Goal: Information Seeking & Learning: Compare options

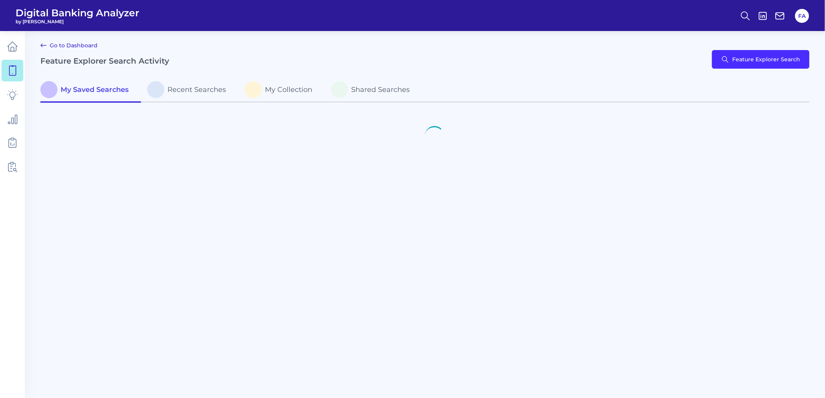
click at [720, 75] on body "Digital Banking Analyzer by Curinos FA Go to Dashboard Feature Explorer Search …" at bounding box center [412, 199] width 825 height 398
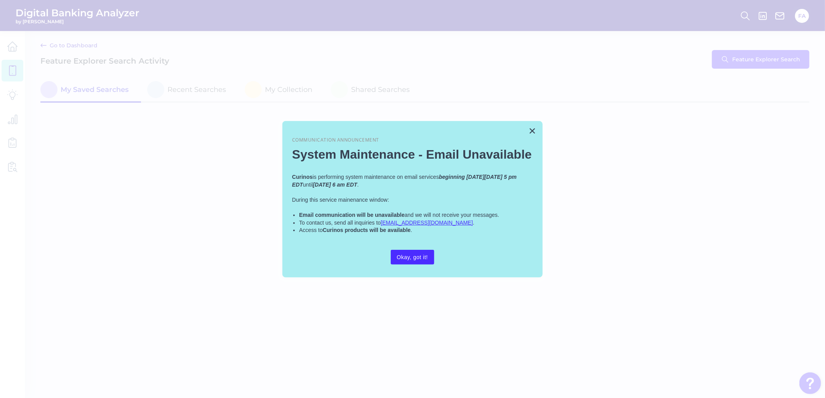
click at [721, 66] on div at bounding box center [412, 199] width 825 height 398
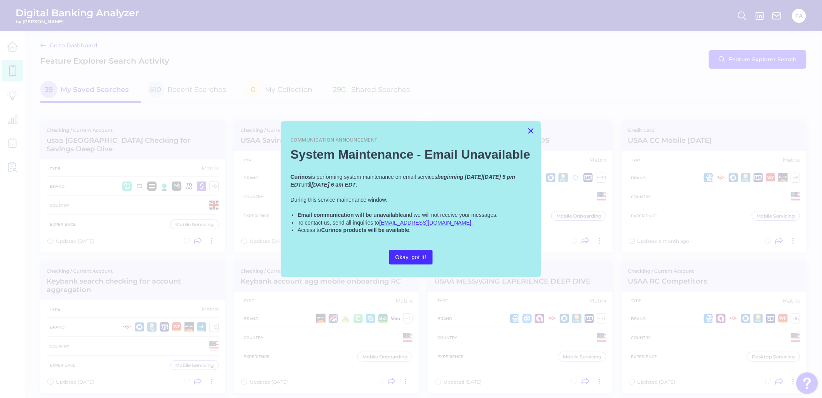
click at [529, 131] on button "×" at bounding box center [530, 131] width 7 height 12
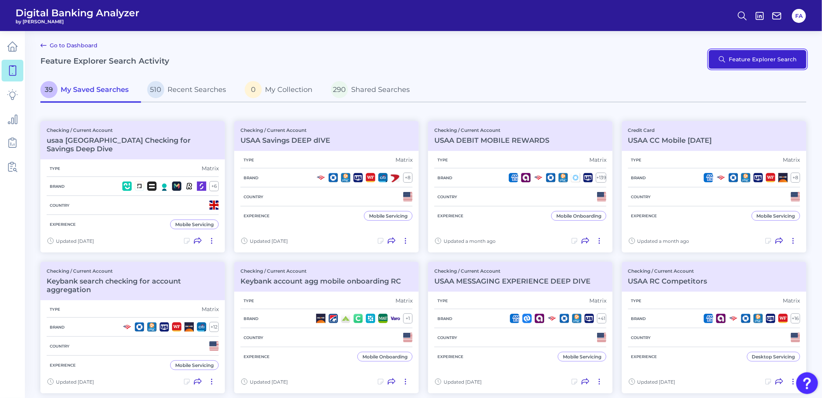
click at [758, 54] on button "Feature Explorer Search" at bounding box center [757, 59] width 97 height 19
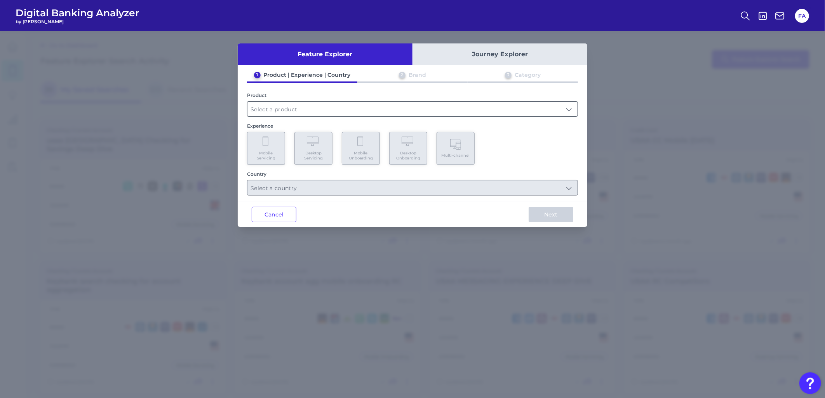
click at [337, 111] on input "text" at bounding box center [412, 109] width 330 height 15
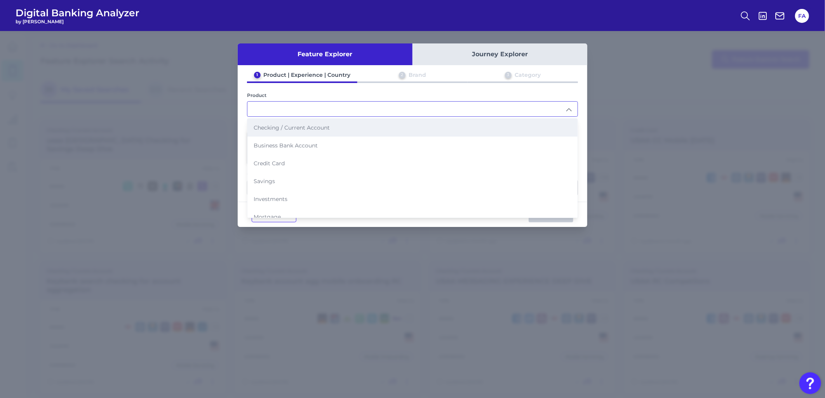
click at [267, 133] on li "Checking / Current Account" at bounding box center [412, 128] width 330 height 18
type input "Checking / Current Account"
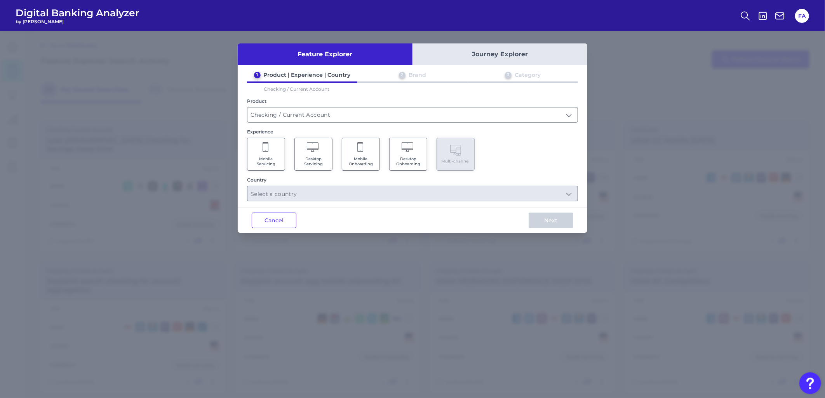
click at [261, 164] on span "Mobile Servicing" at bounding box center [266, 162] width 30 height 10
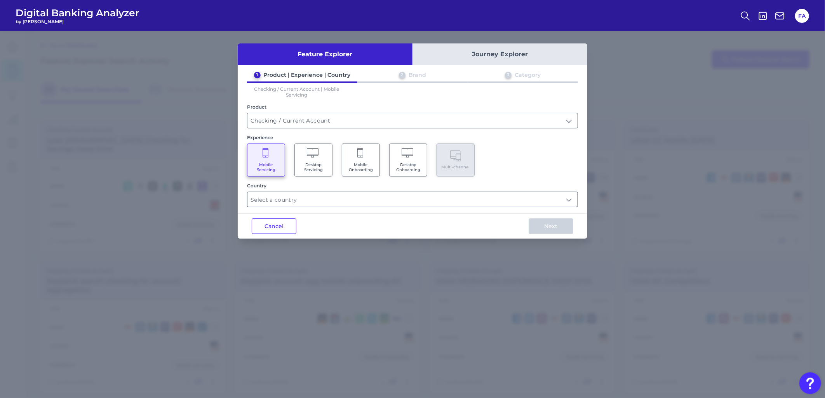
click at [296, 194] on input "text" at bounding box center [412, 199] width 330 height 15
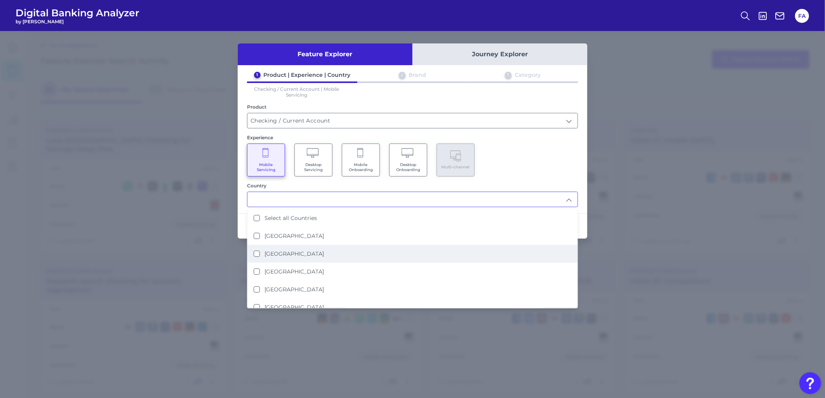
click at [280, 251] on label "[GEOGRAPHIC_DATA]" at bounding box center [293, 253] width 59 height 7
type input "[GEOGRAPHIC_DATA]"
click at [541, 164] on div "Mobile Servicing Desktop Servicing Mobile Onboarding Desktop Onboarding Multi-c…" at bounding box center [412, 160] width 331 height 33
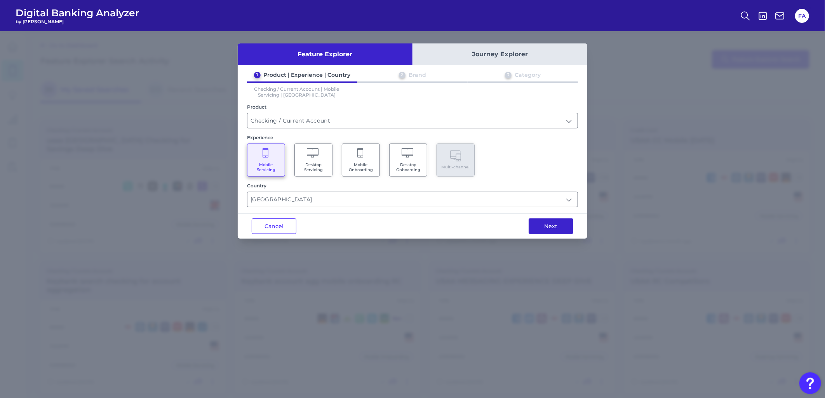
click at [545, 223] on button "Next" at bounding box center [551, 227] width 45 height 16
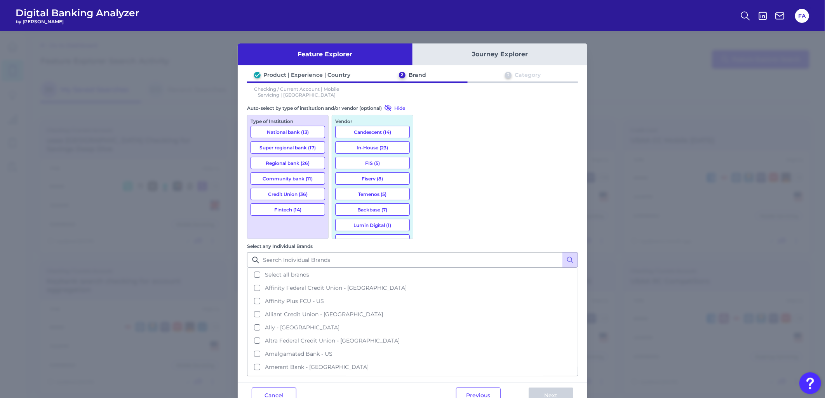
click at [278, 130] on button "National bank (13)" at bounding box center [287, 132] width 75 height 12
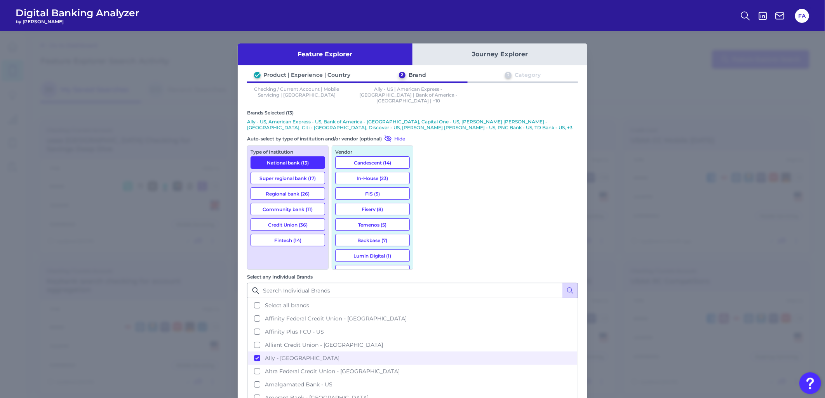
click at [287, 176] on button "Super regional bank (17)" at bounding box center [287, 178] width 75 height 12
drag, startPoint x: 286, startPoint y: 190, endPoint x: 286, endPoint y: 226, distance: 36.1
click at [286, 191] on button "Regional bank (26)" at bounding box center [287, 194] width 75 height 12
click at [289, 236] on button "Fintech (14)" at bounding box center [287, 240] width 75 height 12
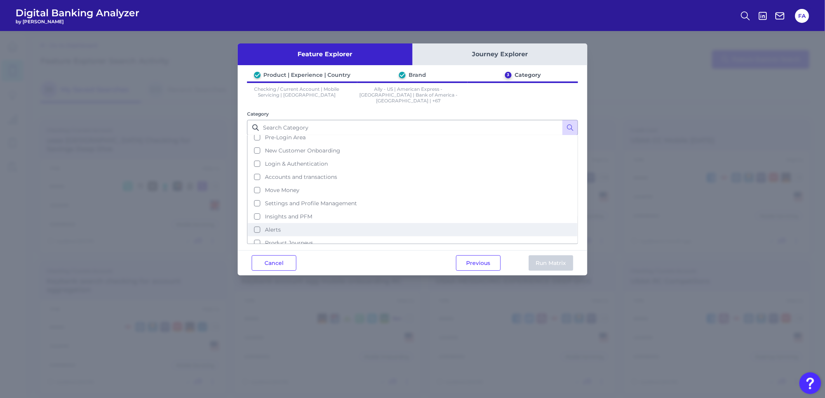
scroll to position [32, 0]
click at [320, 223] on button "Product Journeys" at bounding box center [412, 229] width 329 height 13
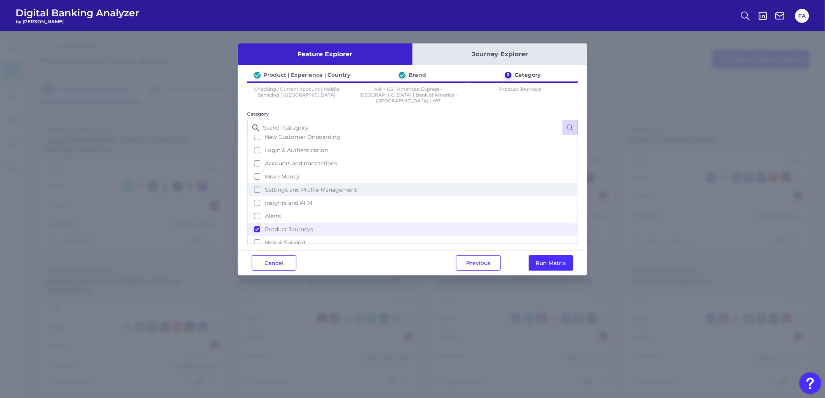
click at [258, 183] on button "Settings and Profile Management" at bounding box center [412, 189] width 329 height 13
click at [562, 257] on button "Run Matrix" at bounding box center [551, 264] width 45 height 16
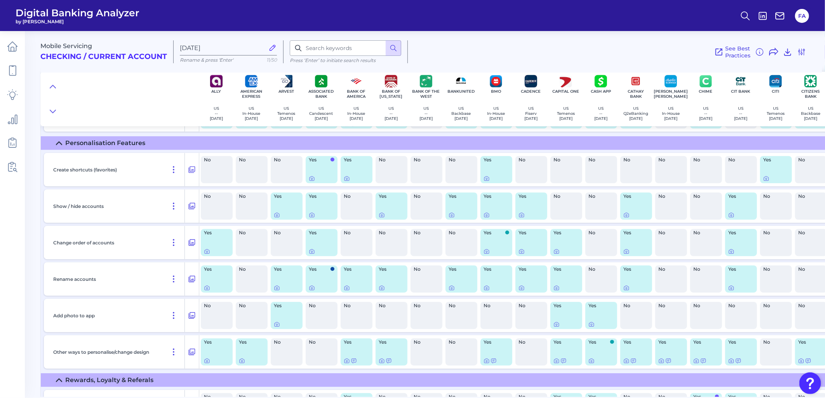
scroll to position [1280, 0]
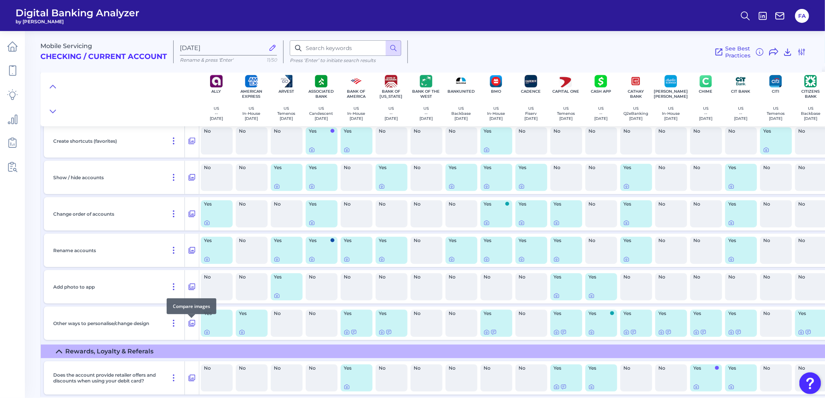
click at [188, 321] on div at bounding box center [192, 319] width 8 height 8
click at [190, 325] on icon at bounding box center [192, 323] width 7 height 7
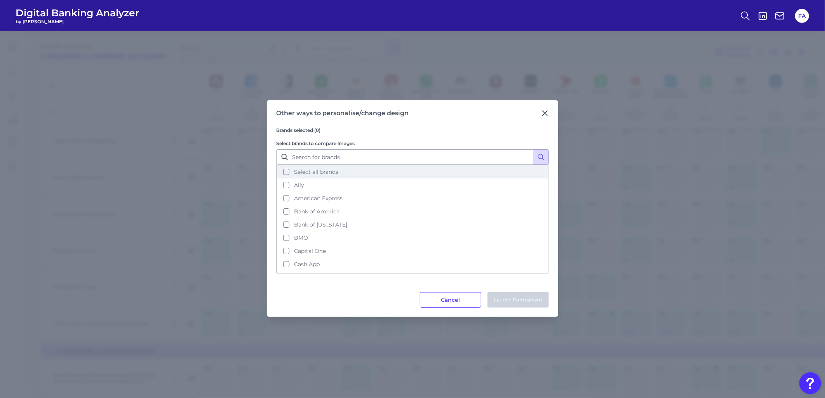
click at [327, 169] on span "Select all brands" at bounding box center [316, 172] width 44 height 7
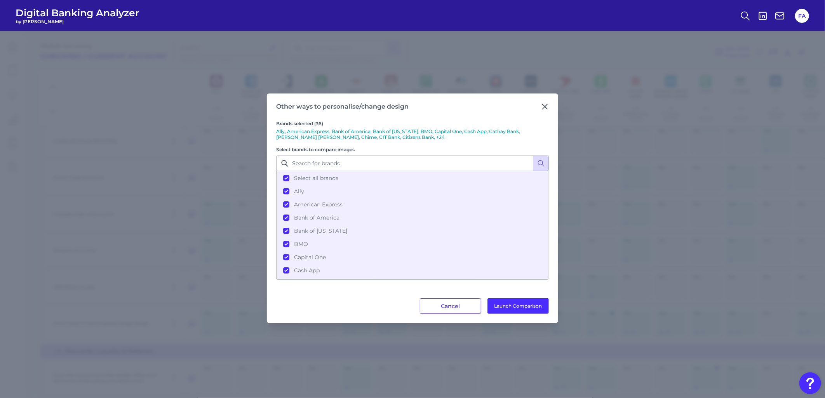
click at [524, 315] on div "Other ways to personalise/change design Brands selected (36) Ally, American Exp…" at bounding box center [412, 209] width 291 height 230
click at [521, 312] on button "Launch Comparison" at bounding box center [517, 307] width 61 height 16
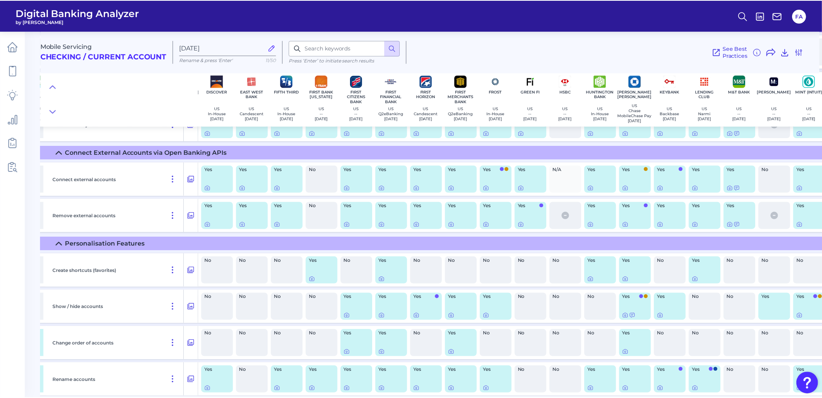
scroll to position [1151, 1025]
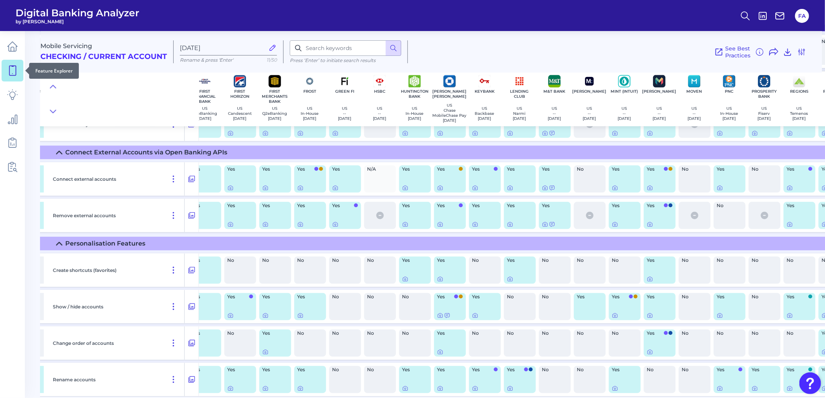
click at [3, 67] on link at bounding box center [13, 71] width 22 height 22
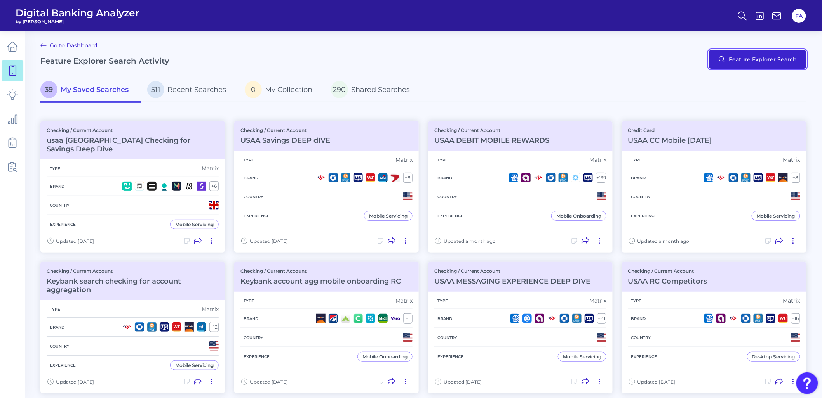
click at [742, 67] on button "Feature Explorer Search" at bounding box center [757, 59] width 97 height 19
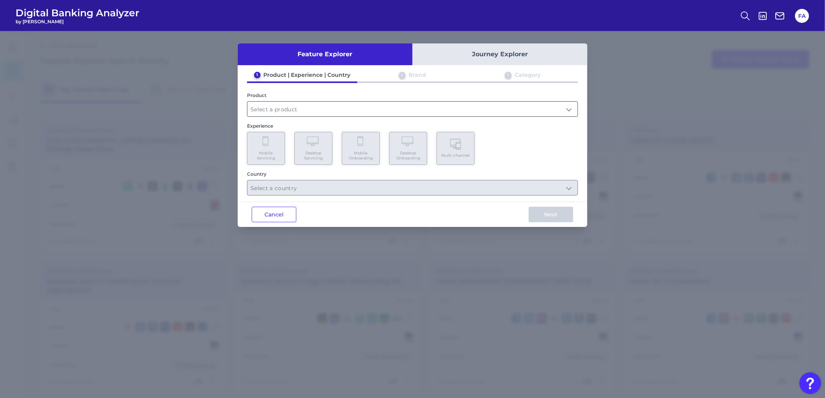
click at [345, 111] on input "text" at bounding box center [412, 109] width 330 height 15
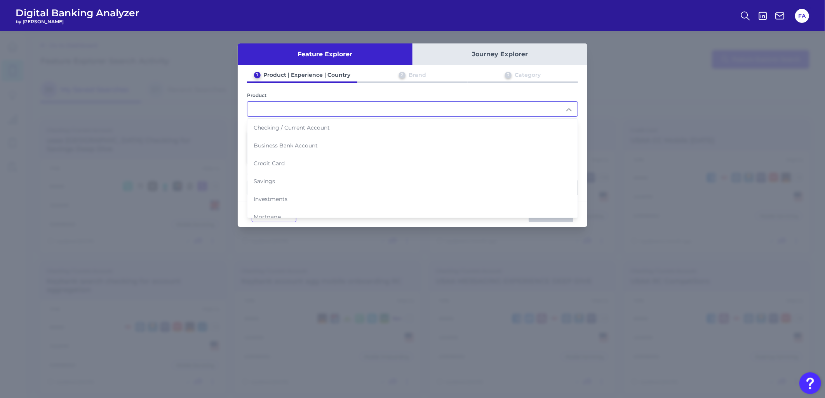
drag, startPoint x: 345, startPoint y: 110, endPoint x: 341, endPoint y: 113, distance: 4.5
click at [340, 110] on input "text" at bounding box center [412, 109] width 330 height 15
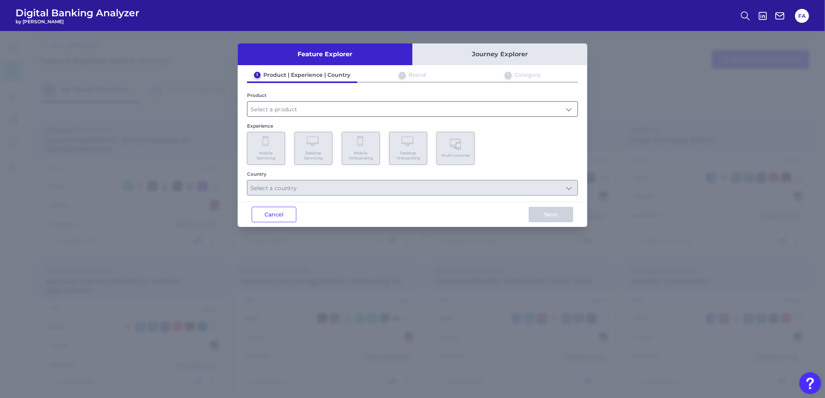
drag, startPoint x: 317, startPoint y: 118, endPoint x: 311, endPoint y: 114, distance: 6.1
click at [317, 118] on div "1 Product | Experience | Country 2 Brand 3 Category Product Experience Mobile S…" at bounding box center [413, 133] width 350 height 124
click at [309, 111] on input "text" at bounding box center [412, 109] width 330 height 15
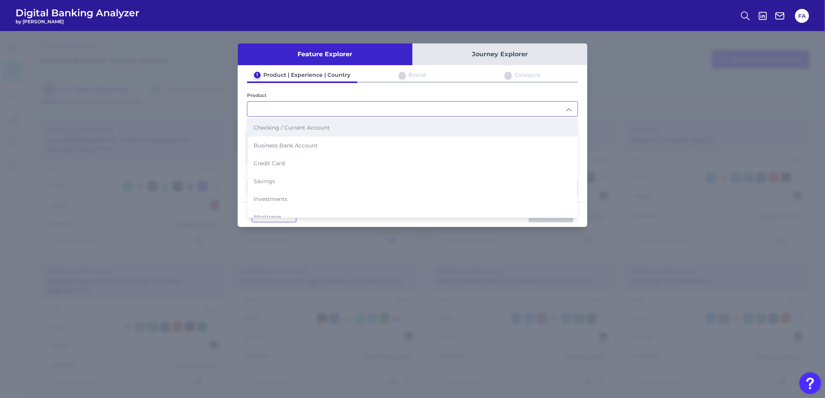
click at [296, 129] on span "Checking / Current Account" at bounding box center [292, 127] width 76 height 7
type input "Checking / Current Account"
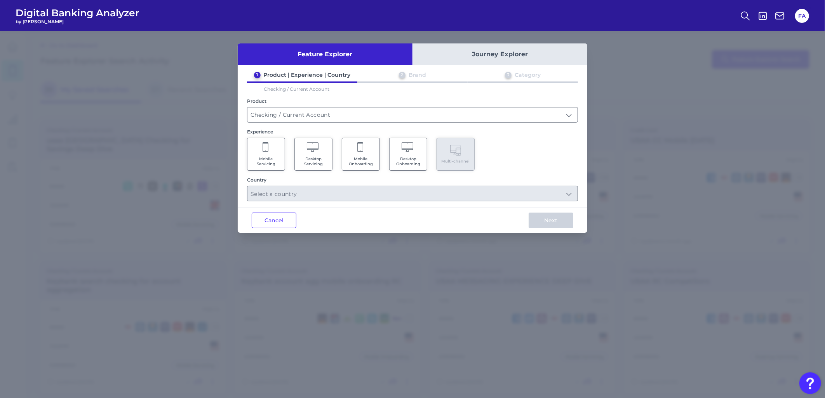
click at [267, 161] on span "Mobile Servicing" at bounding box center [266, 162] width 30 height 10
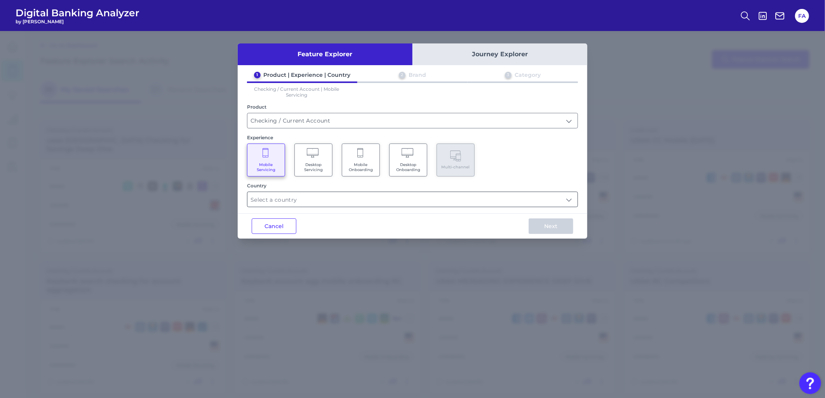
click at [289, 198] on input "text" at bounding box center [412, 199] width 330 height 15
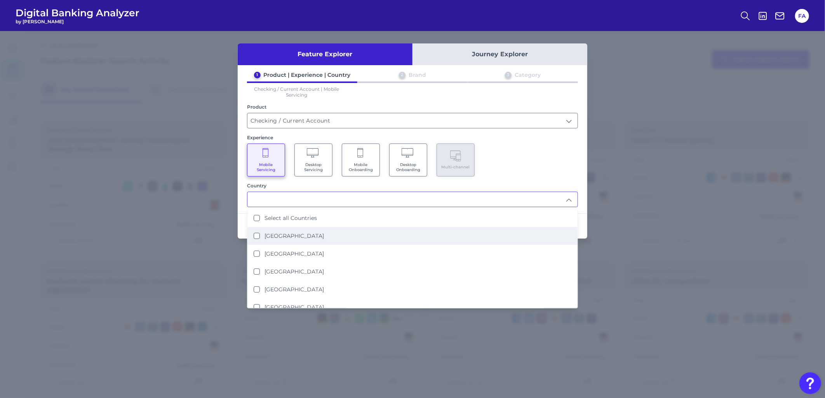
drag, startPoint x: 304, startPoint y: 255, endPoint x: 383, endPoint y: 226, distance: 83.7
click at [304, 255] on li "[GEOGRAPHIC_DATA]" at bounding box center [412, 254] width 330 height 18
type input "[GEOGRAPHIC_DATA]"
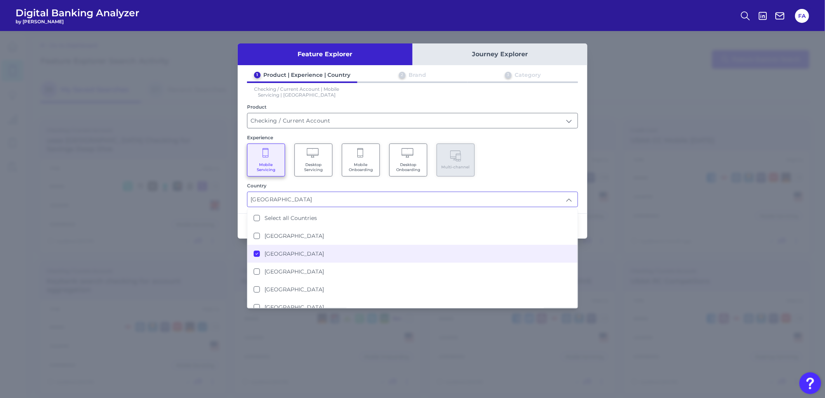
click at [523, 161] on div "Mobile Servicing Desktop Servicing Mobile Onboarding Desktop Onboarding Multi-c…" at bounding box center [412, 160] width 331 height 33
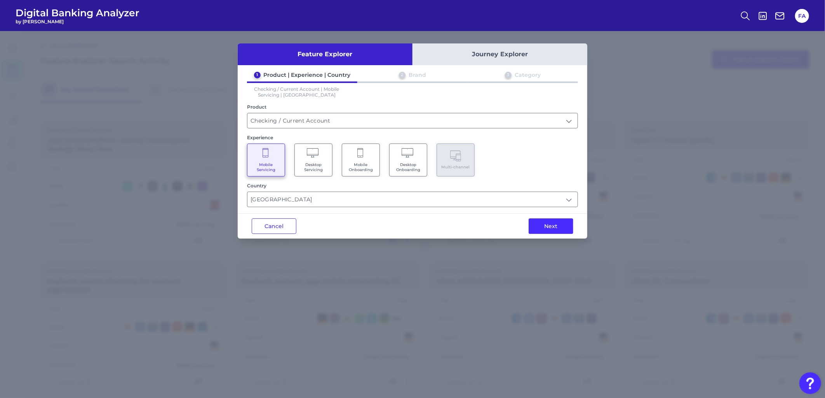
click at [550, 233] on div "Next" at bounding box center [551, 226] width 73 height 25
click at [550, 229] on button "Next" at bounding box center [551, 227] width 45 height 16
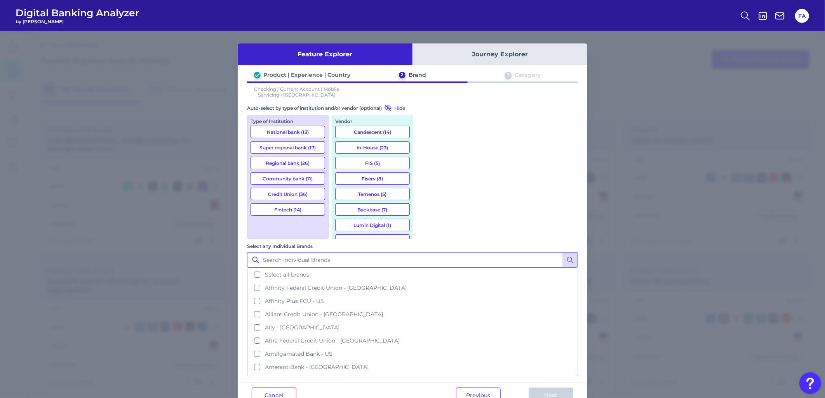
click at [445, 252] on input "Select any Individual Brands" at bounding box center [412, 260] width 331 height 16
click at [309, 271] on span "Select all brands" at bounding box center [287, 274] width 44 height 7
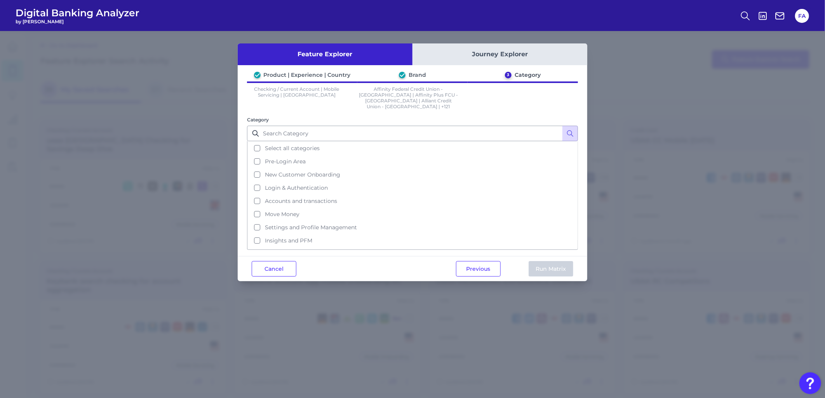
click at [258, 256] on div "Cancel Previous Run Matrix" at bounding box center [413, 268] width 350 height 25
click at [261, 261] on button "Cancel" at bounding box center [274, 269] width 45 height 16
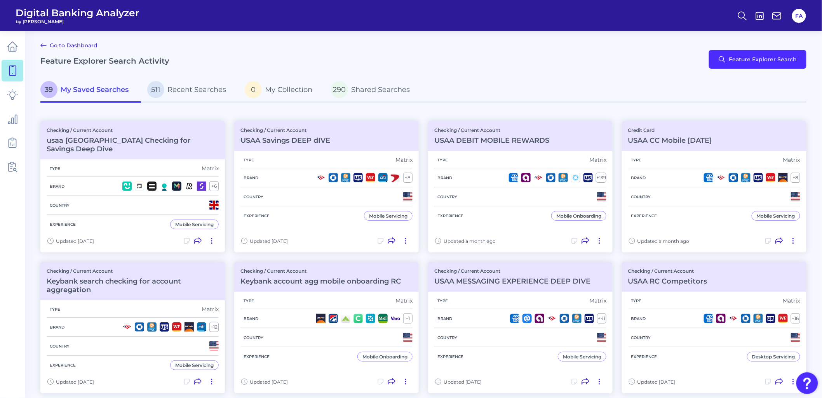
click at [0, 52] on html "Digital Banking Analyzer by Curinos FA Go to Dashboard Feature Explorer Search …" at bounding box center [411, 390] width 822 height 780
click at [9, 52] on icon at bounding box center [12, 46] width 11 height 11
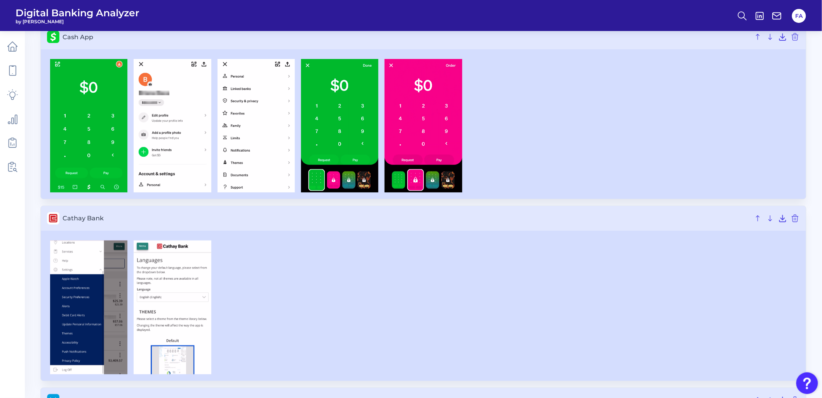
scroll to position [1333, 0]
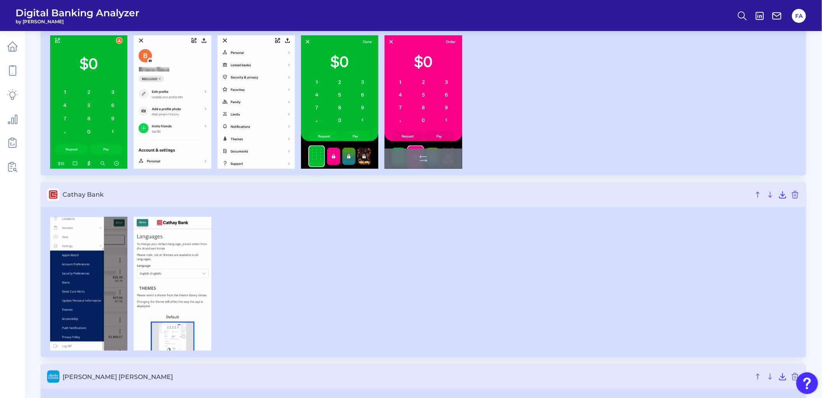
click at [416, 119] on img at bounding box center [422, 102] width 77 height 134
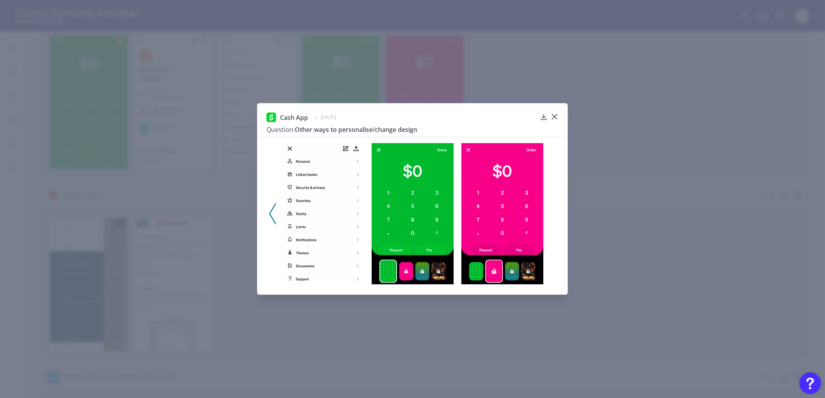
click at [560, 116] on div "Cash App March 17, 2025 Question: Other ways to personalise/change design" at bounding box center [412, 199] width 311 height 192
click at [555, 115] on icon at bounding box center [555, 117] width 8 height 8
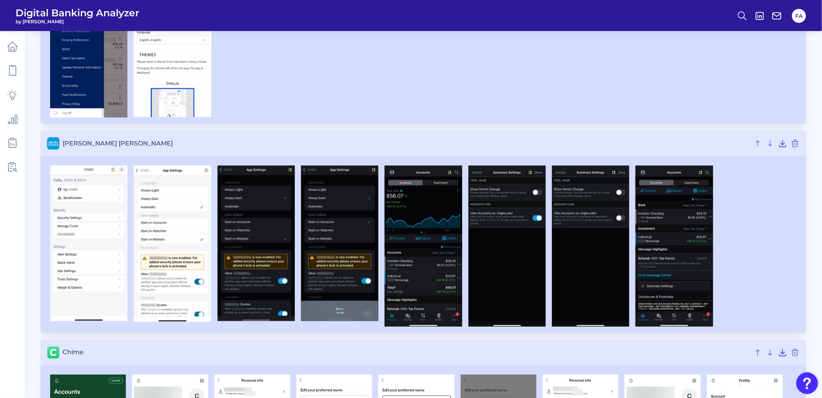
scroll to position [1635, 0]
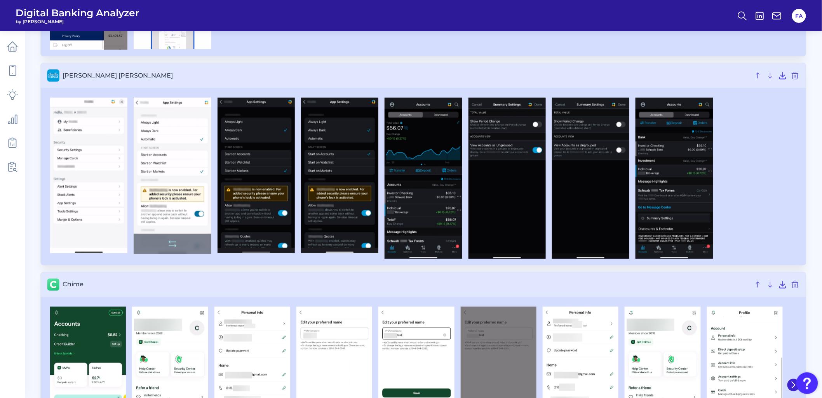
click at [174, 144] on img at bounding box center [172, 176] width 77 height 157
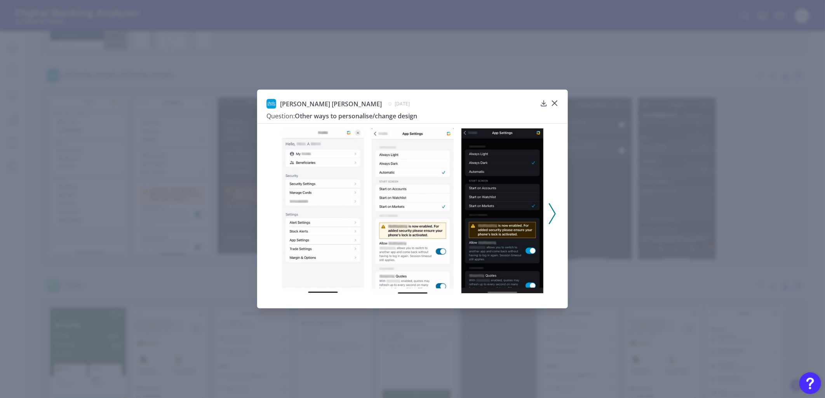
drag, startPoint x: 440, startPoint y: 136, endPoint x: 398, endPoint y: 168, distance: 52.7
click at [558, 99] on icon at bounding box center [555, 103] width 8 height 8
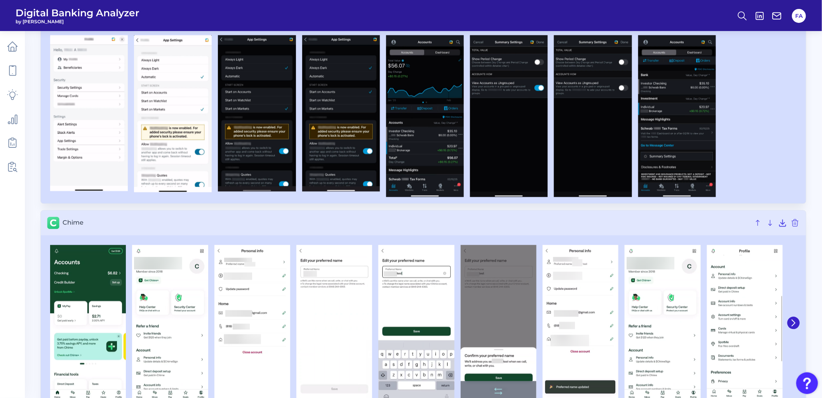
scroll to position [1764, 0]
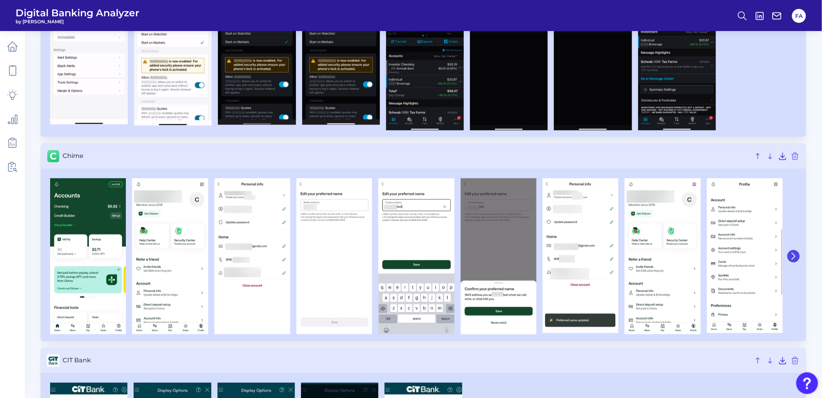
click at [787, 256] on button at bounding box center [793, 256] width 12 height 12
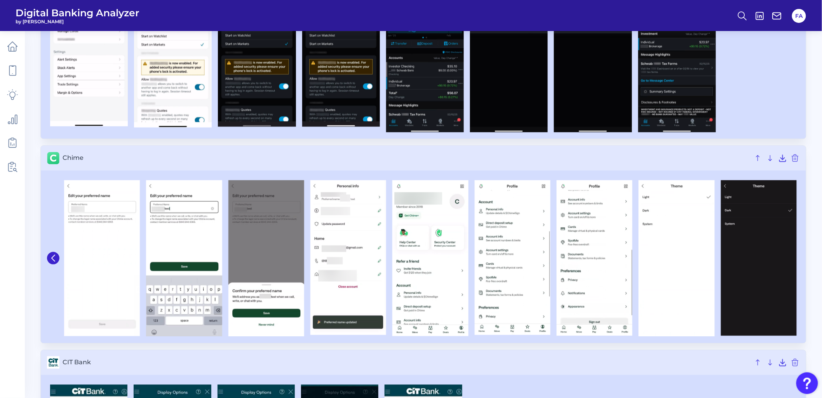
scroll to position [1779, 0]
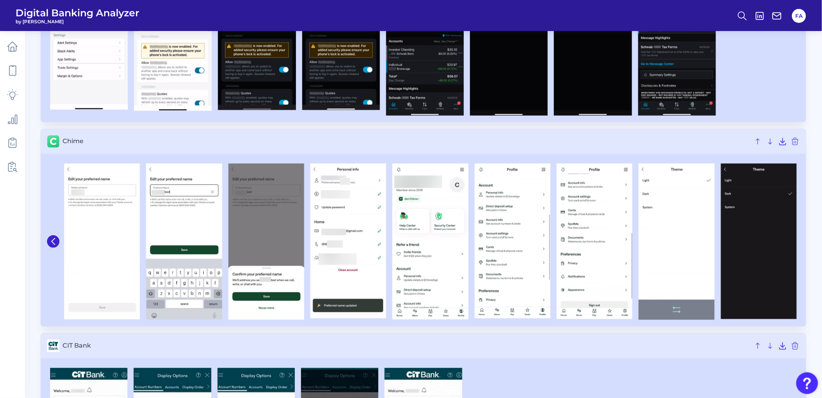
click at [640, 222] on img at bounding box center [676, 242] width 76 height 157
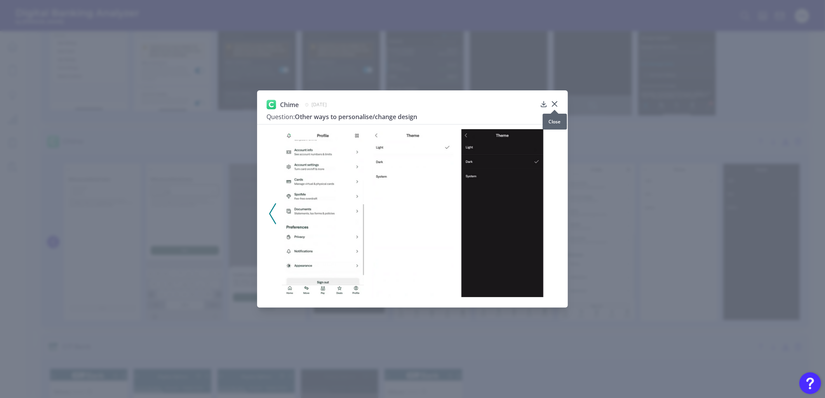
drag, startPoint x: 553, startPoint y: 102, endPoint x: 555, endPoint y: 111, distance: 9.4
click at [553, 102] on icon at bounding box center [555, 104] width 8 height 8
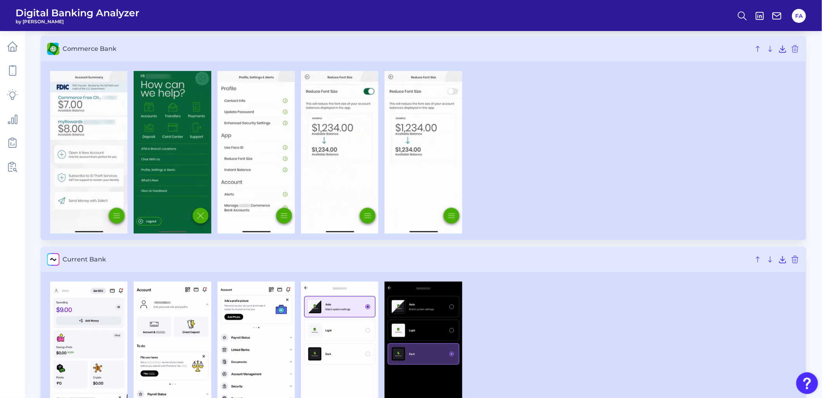
scroll to position [2570, 0]
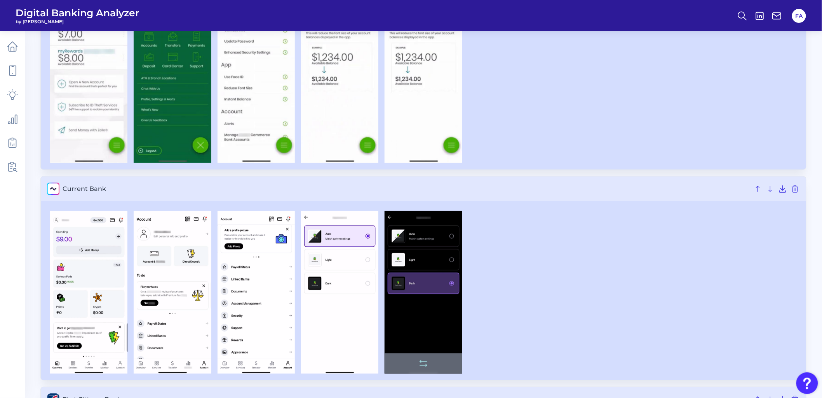
click at [405, 245] on img at bounding box center [422, 292] width 77 height 163
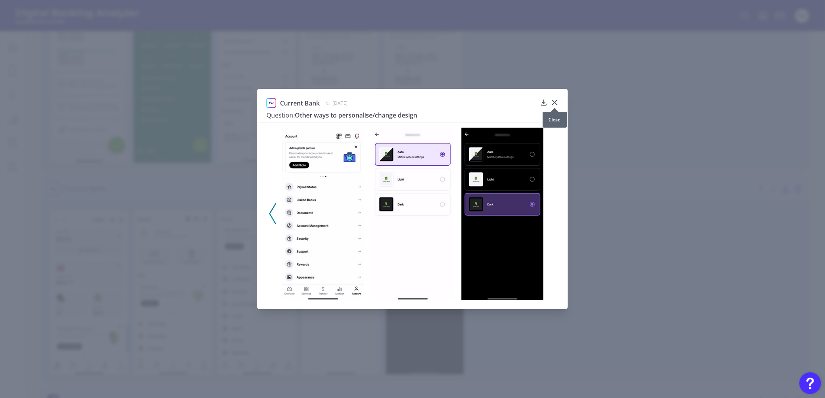
click at [558, 101] on icon at bounding box center [555, 103] width 8 height 8
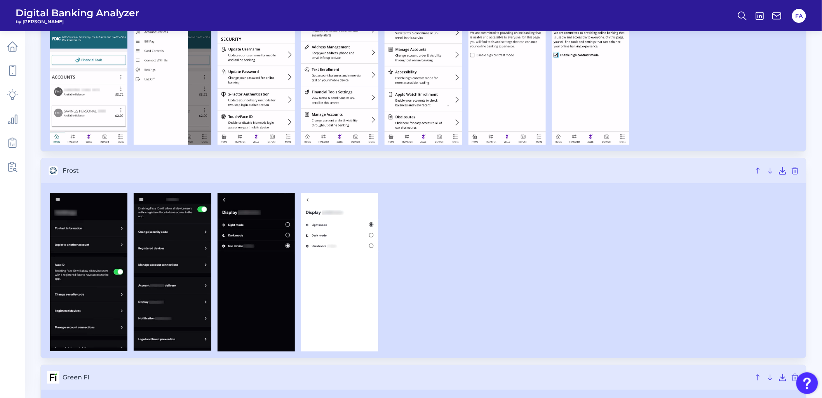
scroll to position [3678, 0]
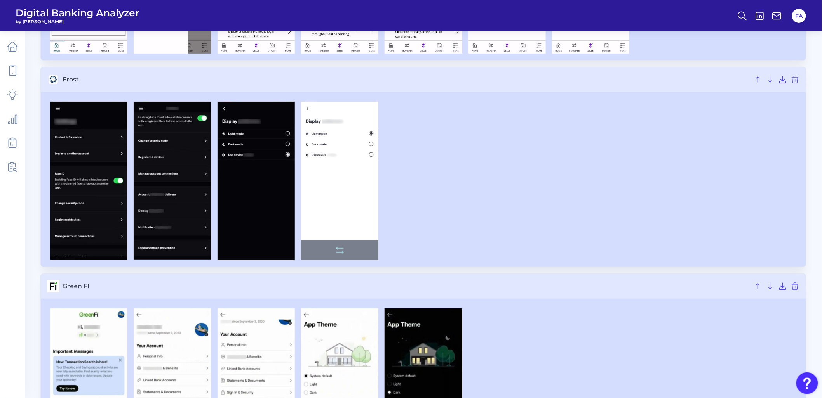
click at [356, 173] on img at bounding box center [339, 181] width 77 height 159
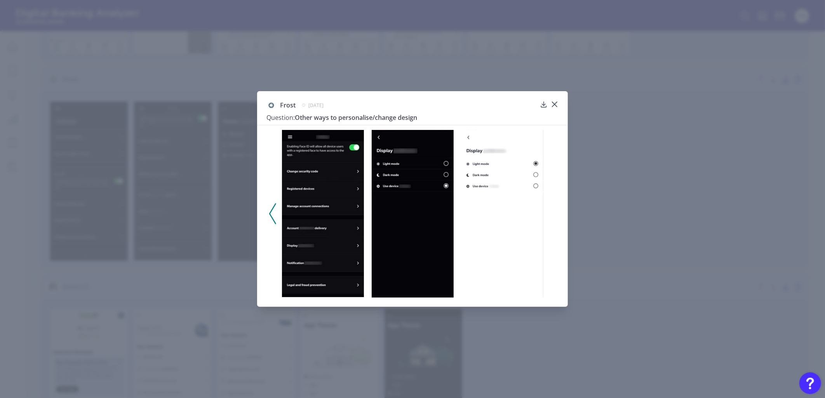
drag, startPoint x: 528, startPoint y: 65, endPoint x: 770, endPoint y: 94, distance: 243.7
click at [770, 94] on div "Frost April 5, 2024 Question: Other ways to personalise/change design" at bounding box center [412, 199] width 825 height 398
click at [558, 100] on div "Frost April 5, 2024 Question: Other ways to personalise/change design" at bounding box center [412, 199] width 311 height 216
click at [558, 101] on button at bounding box center [555, 105] width 8 height 8
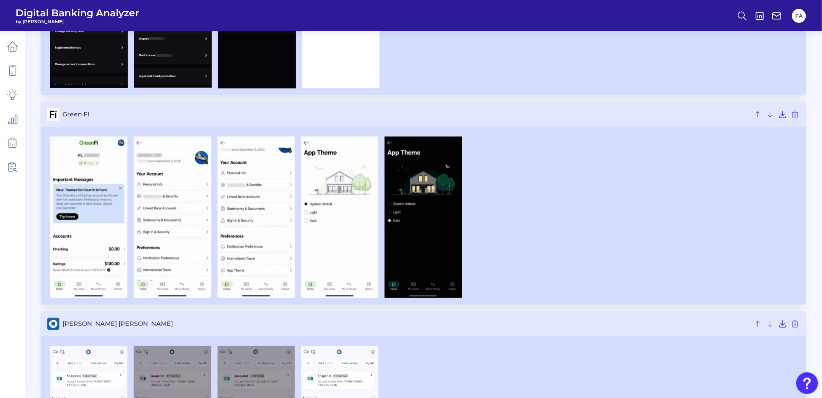
scroll to position [3850, 0]
click at [351, 207] on img at bounding box center [339, 218] width 77 height 162
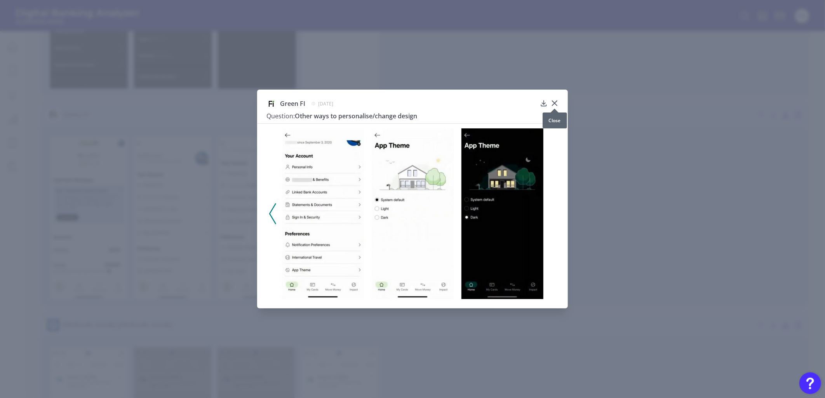
click at [553, 104] on icon at bounding box center [555, 103] width 8 height 8
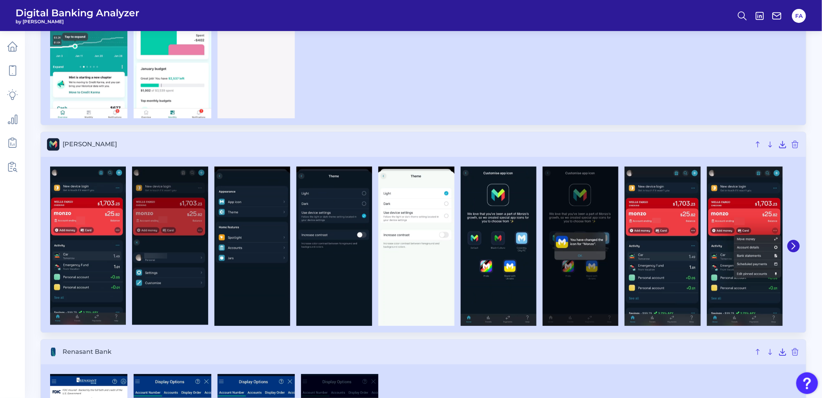
scroll to position [4468, 0]
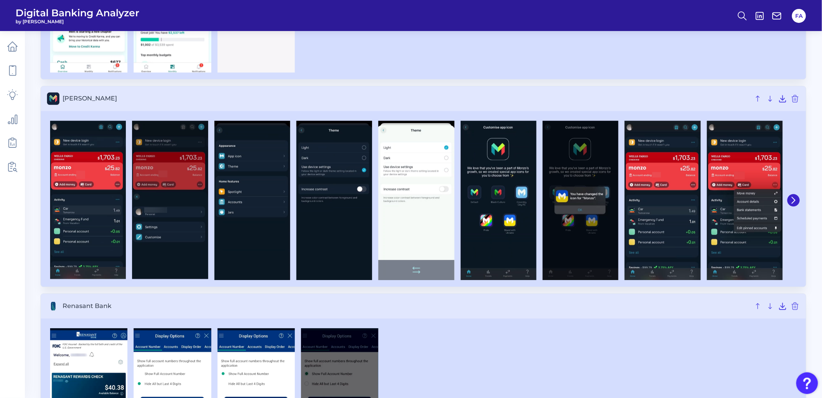
click at [379, 165] on img at bounding box center [416, 201] width 76 height 160
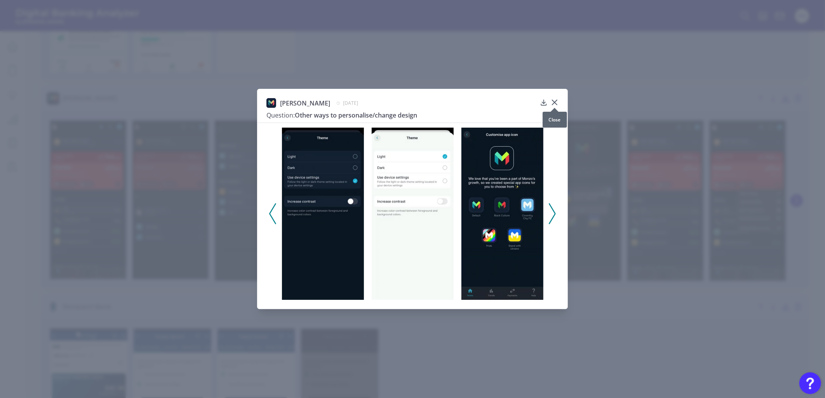
click at [557, 104] on div at bounding box center [555, 108] width 8 height 8
click at [553, 102] on icon at bounding box center [554, 102] width 5 height 5
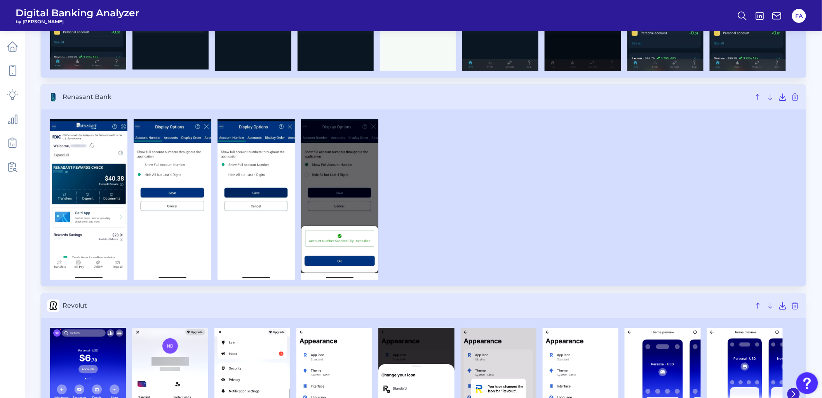
scroll to position [4756, 0]
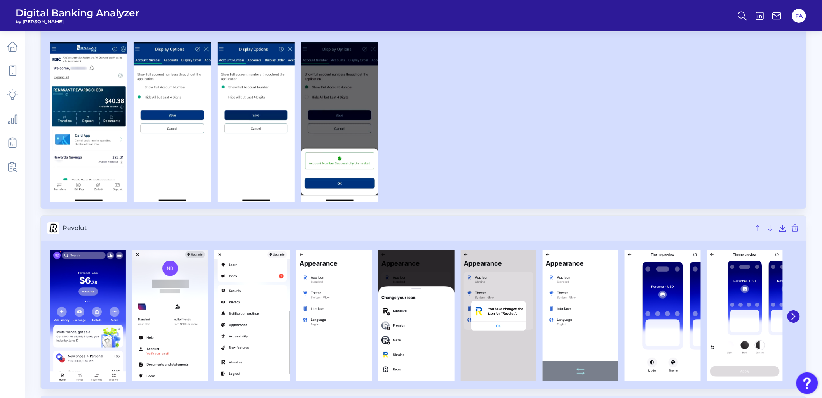
click at [604, 308] on img at bounding box center [581, 315] width 76 height 131
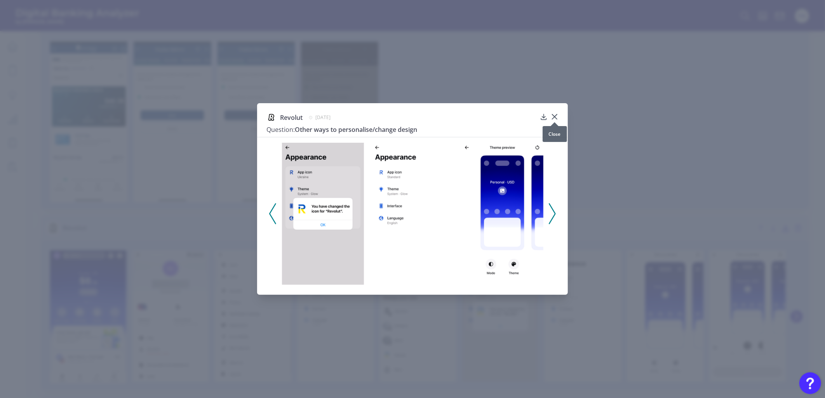
click at [554, 118] on div at bounding box center [555, 122] width 8 height 8
click at [556, 114] on icon at bounding box center [555, 117] width 8 height 8
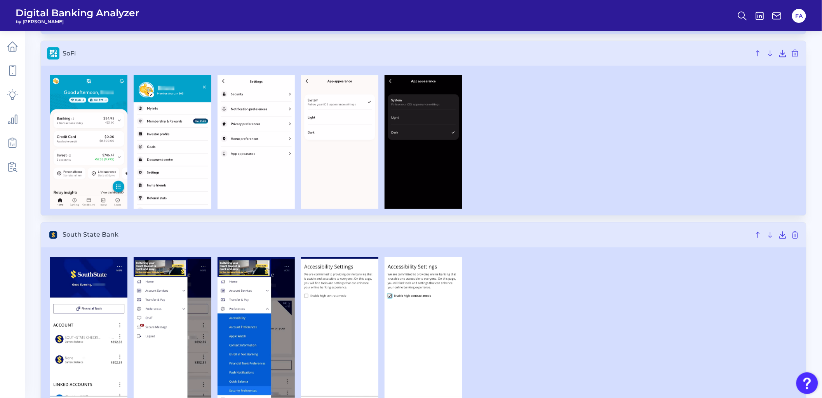
scroll to position [5533, 0]
click at [449, 139] on img at bounding box center [422, 142] width 77 height 134
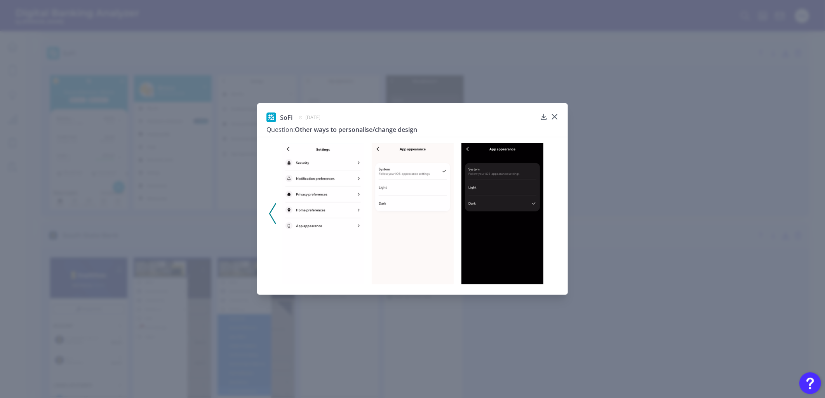
drag, startPoint x: 548, startPoint y: 186, endPoint x: 428, endPoint y: 187, distance: 120.4
click at [429, 189] on img at bounding box center [413, 213] width 82 height 141
click at [555, 114] on icon at bounding box center [555, 117] width 8 height 8
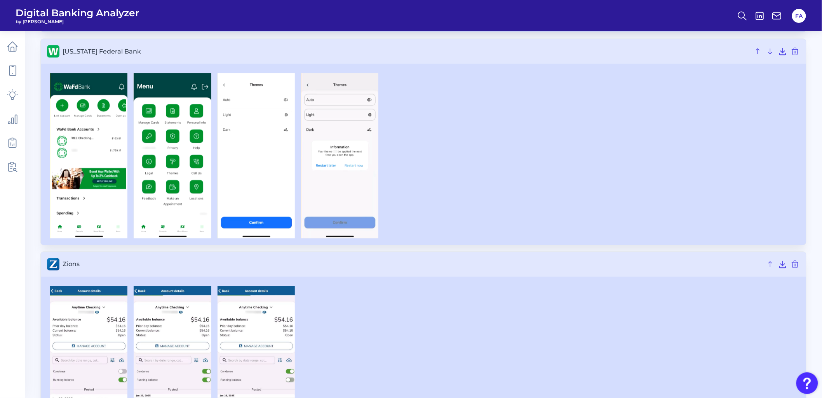
scroll to position [7011, 0]
